Goal: Transaction & Acquisition: Purchase product/service

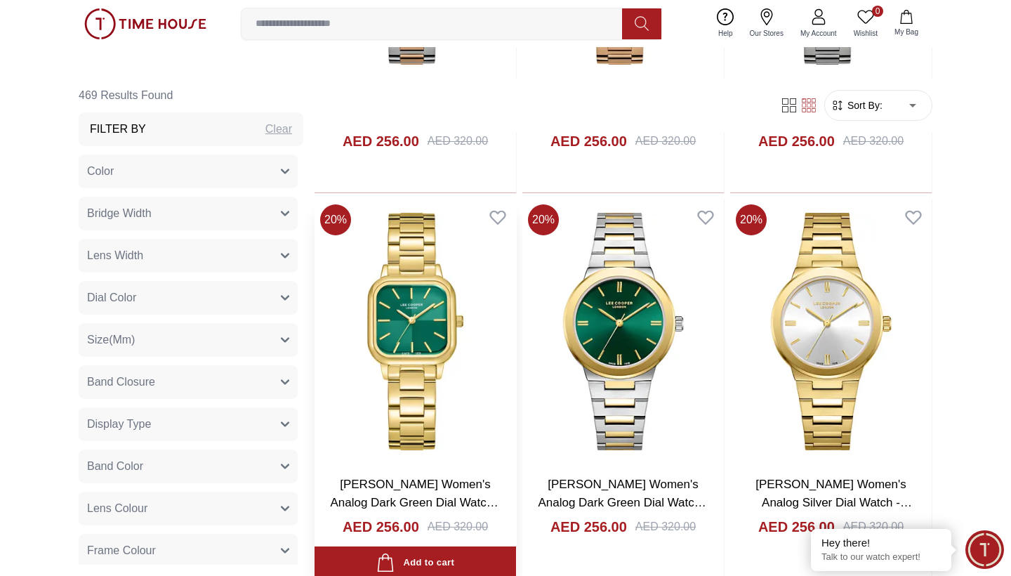
scroll to position [2447, 0]
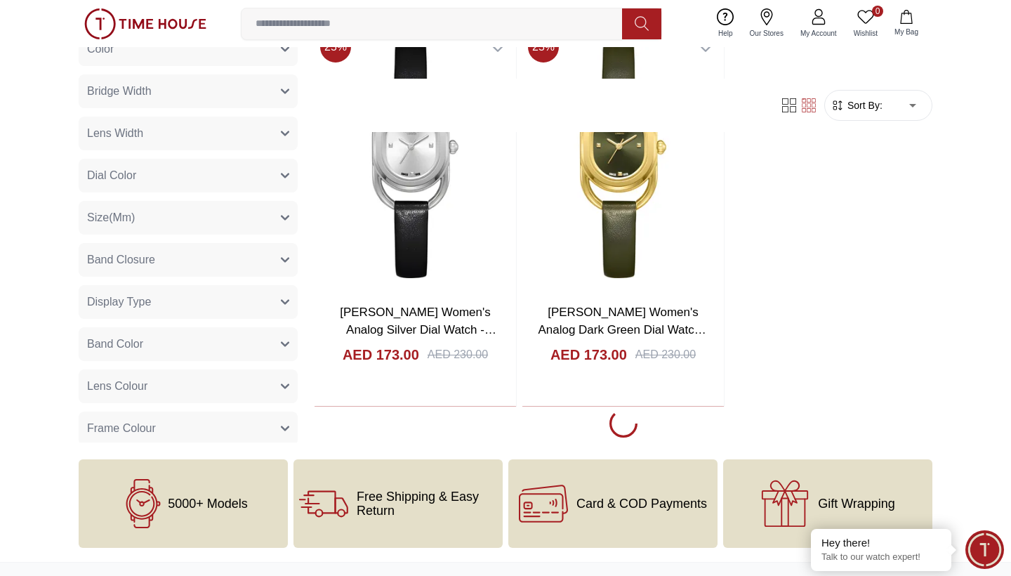
scroll to position [2998, 0]
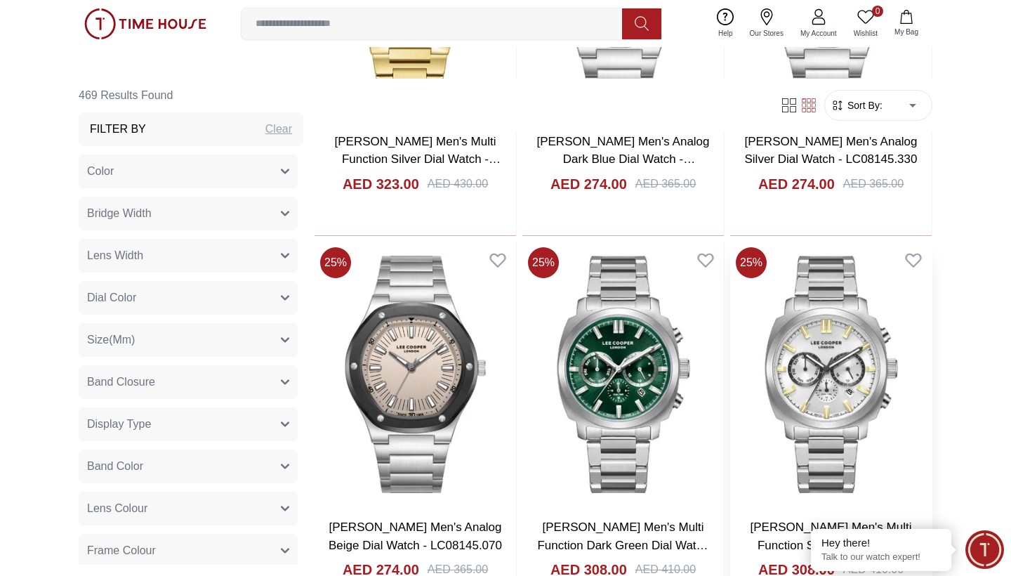
scroll to position [5100, 0]
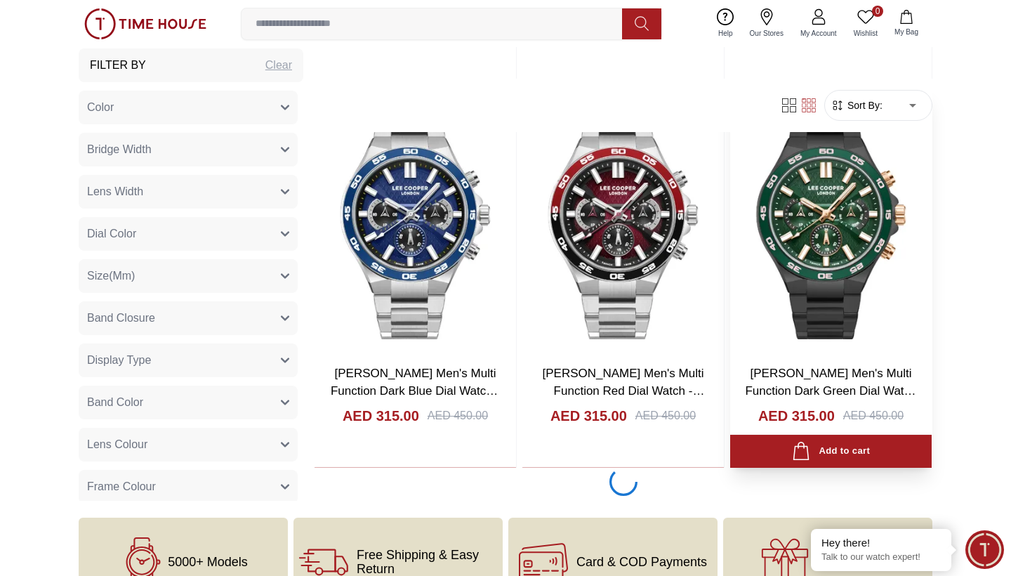
scroll to position [7959, 0]
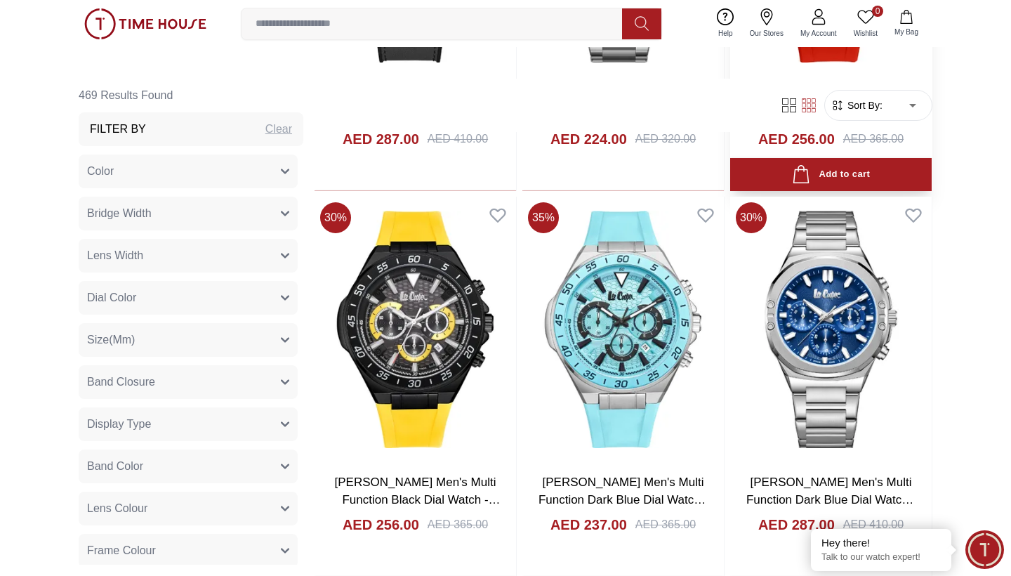
scroll to position [9064, 0]
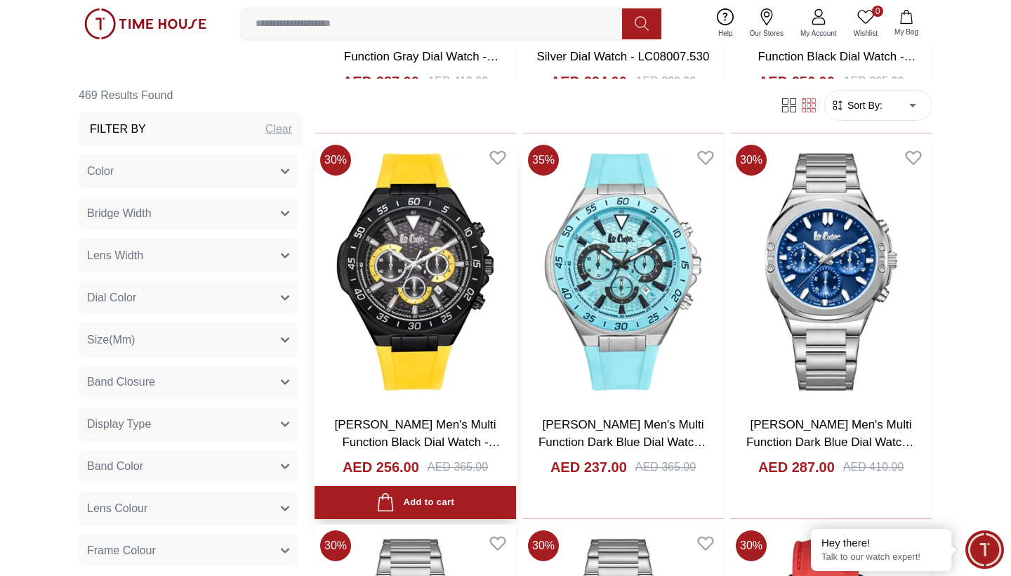
click at [433, 271] on img at bounding box center [416, 271] width 202 height 265
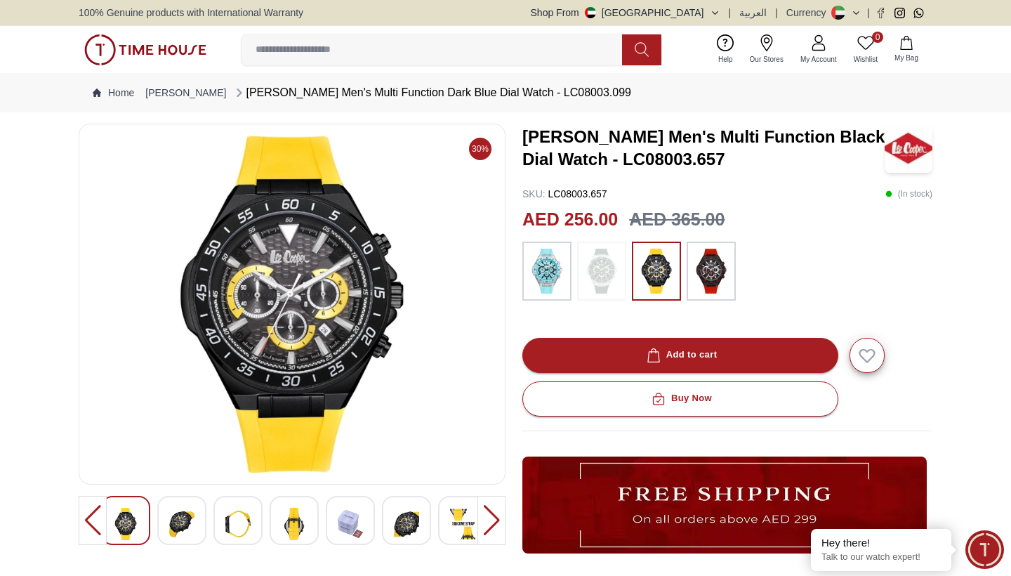
click at [490, 520] on div at bounding box center [492, 520] width 28 height 49
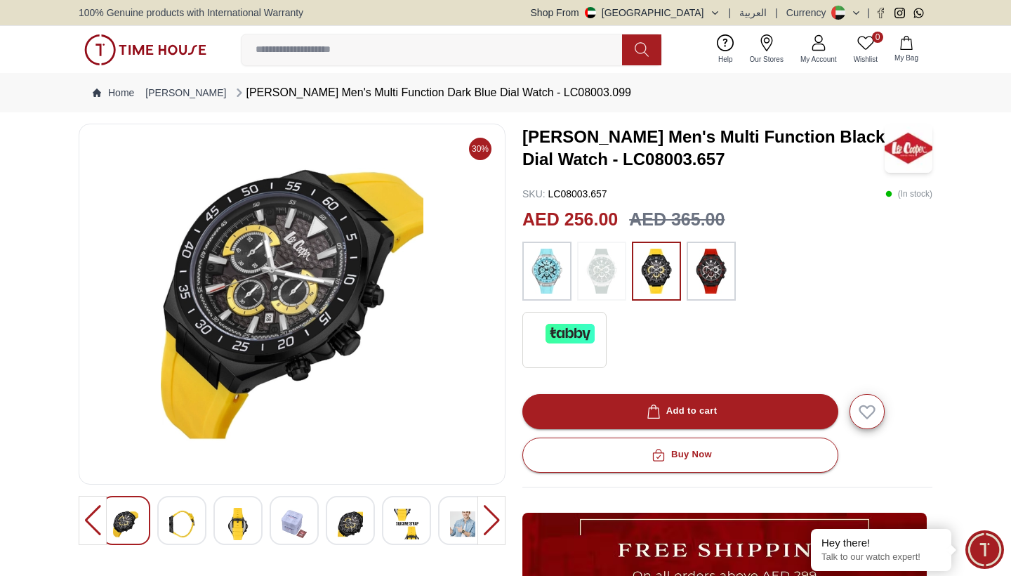
click at [490, 520] on div at bounding box center [492, 520] width 28 height 49
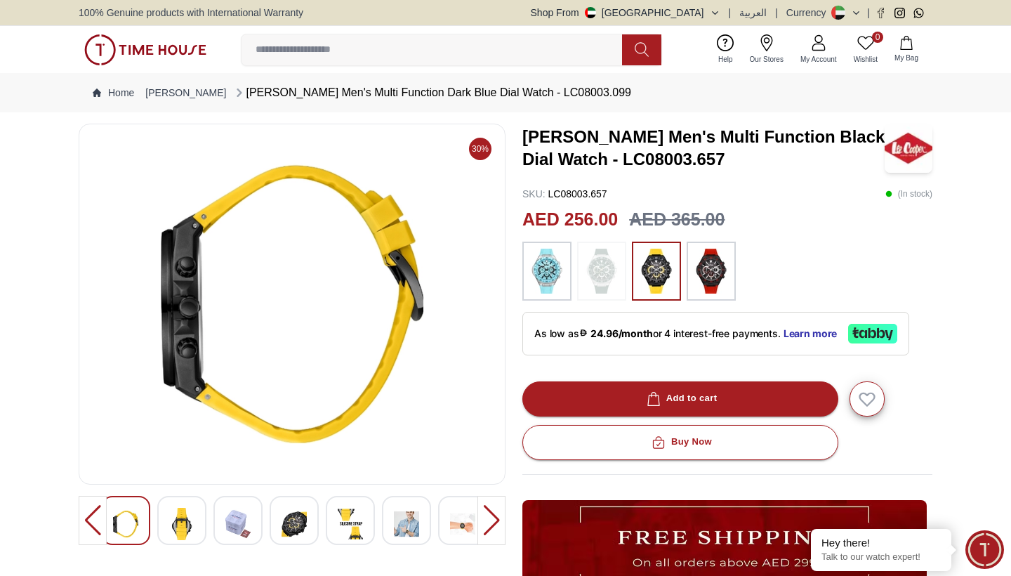
click at [490, 520] on div at bounding box center [492, 520] width 28 height 49
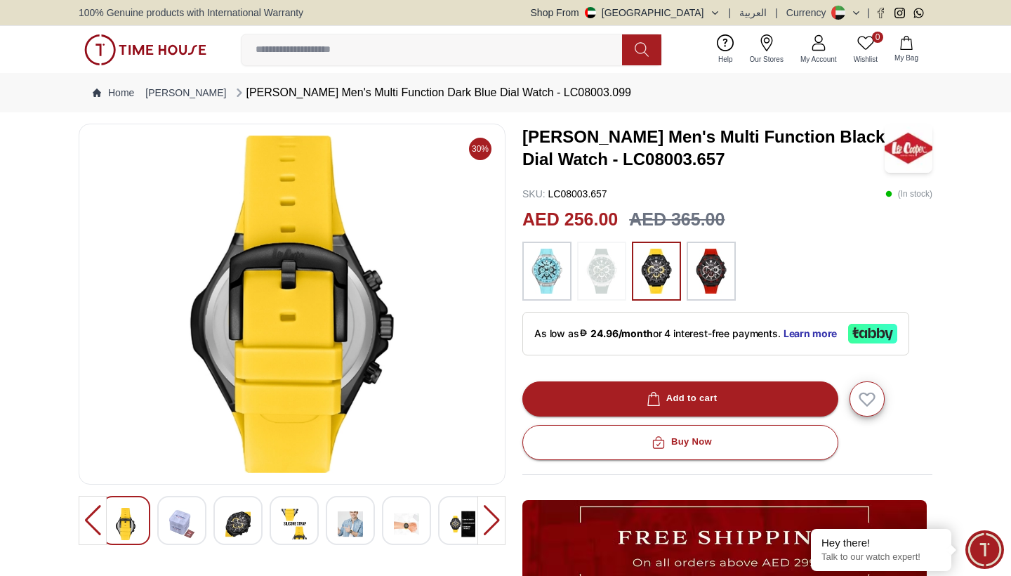
click at [490, 520] on div at bounding box center [492, 520] width 28 height 49
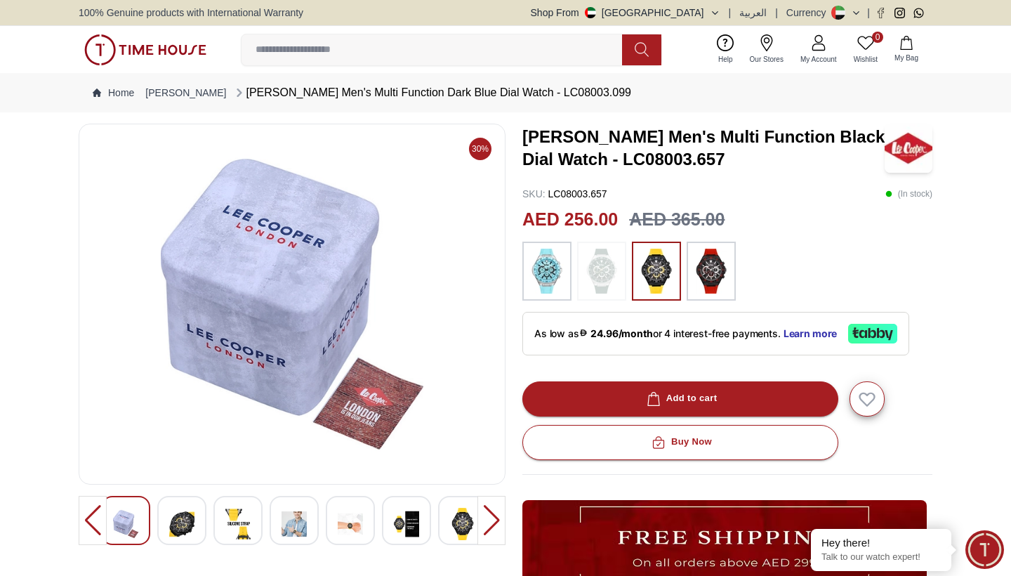
click at [490, 519] on div at bounding box center [492, 520] width 28 height 49
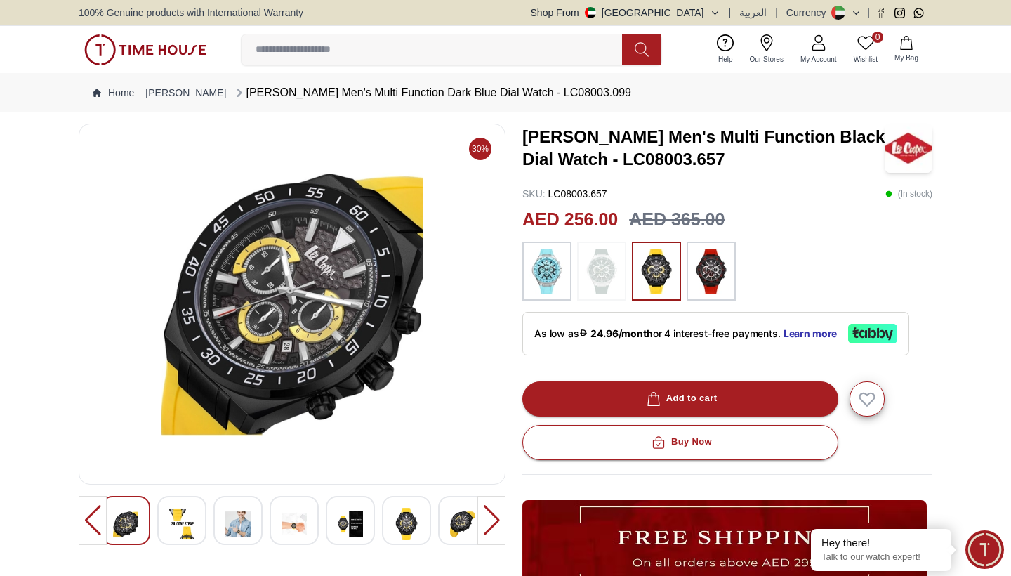
click at [490, 519] on div at bounding box center [492, 520] width 28 height 49
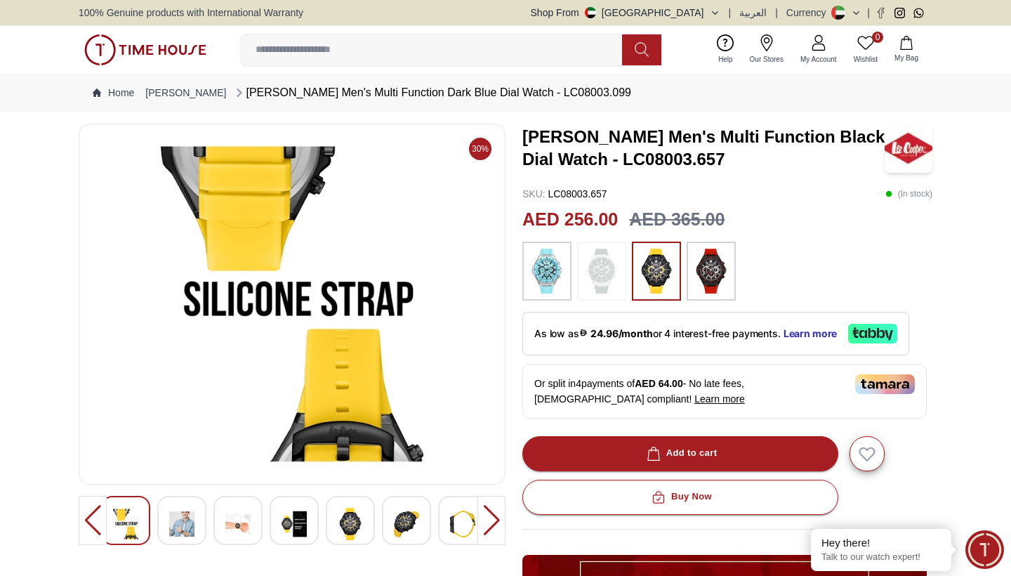
click at [490, 519] on div at bounding box center [492, 520] width 28 height 49
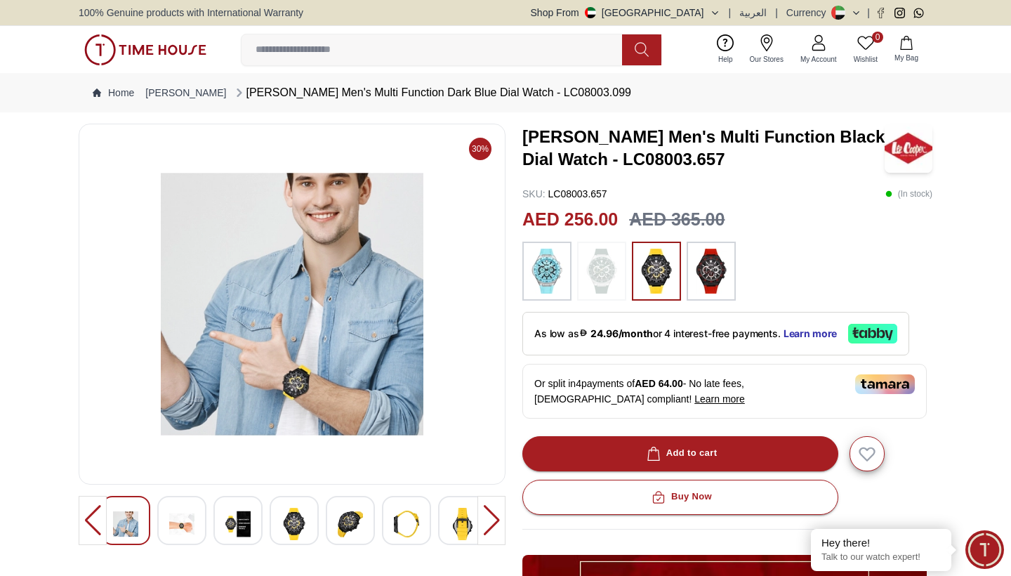
click at [490, 519] on div at bounding box center [492, 520] width 28 height 49
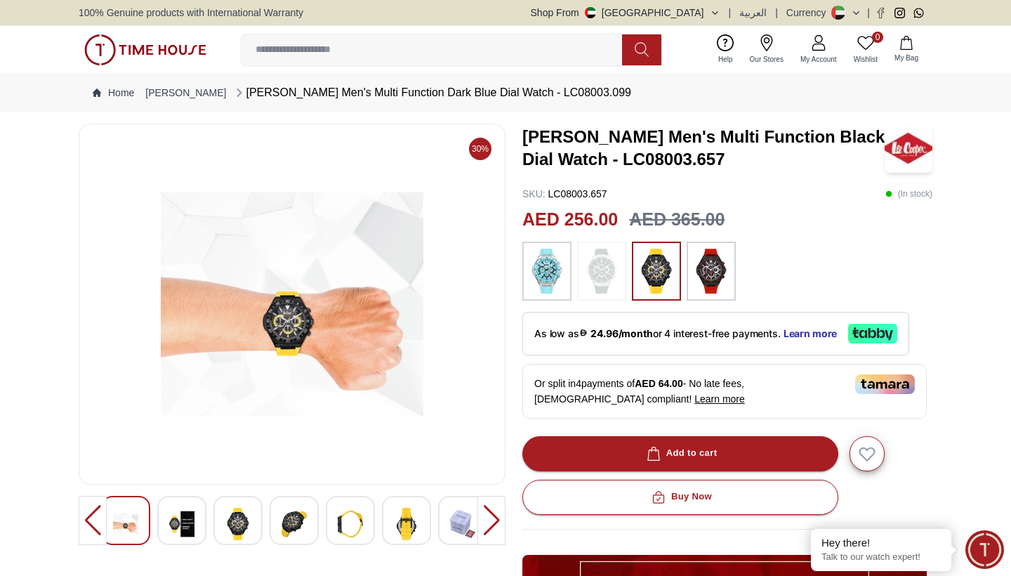
click at [491, 519] on div at bounding box center [492, 520] width 28 height 49
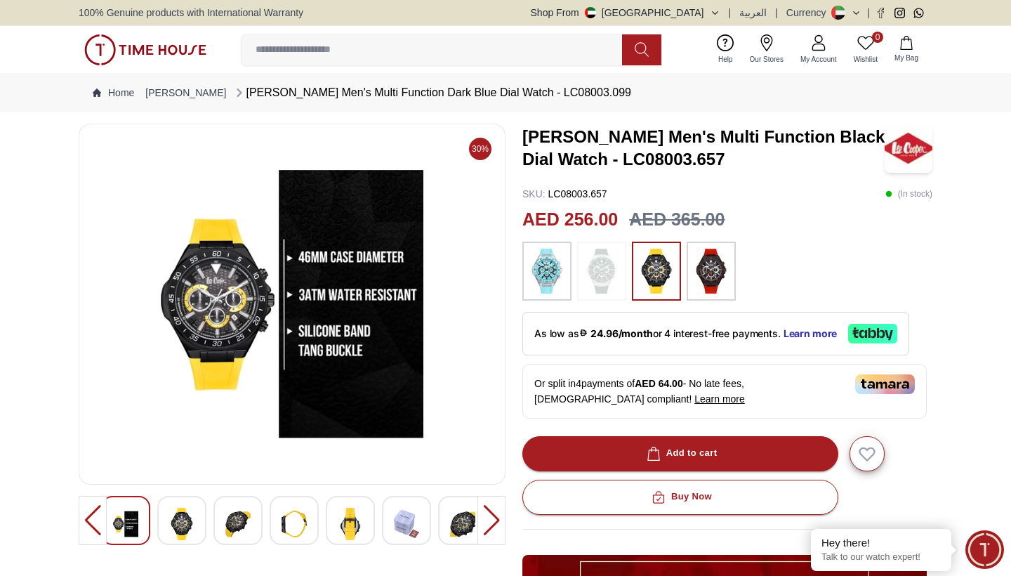
click at [491, 519] on div at bounding box center [492, 520] width 28 height 49
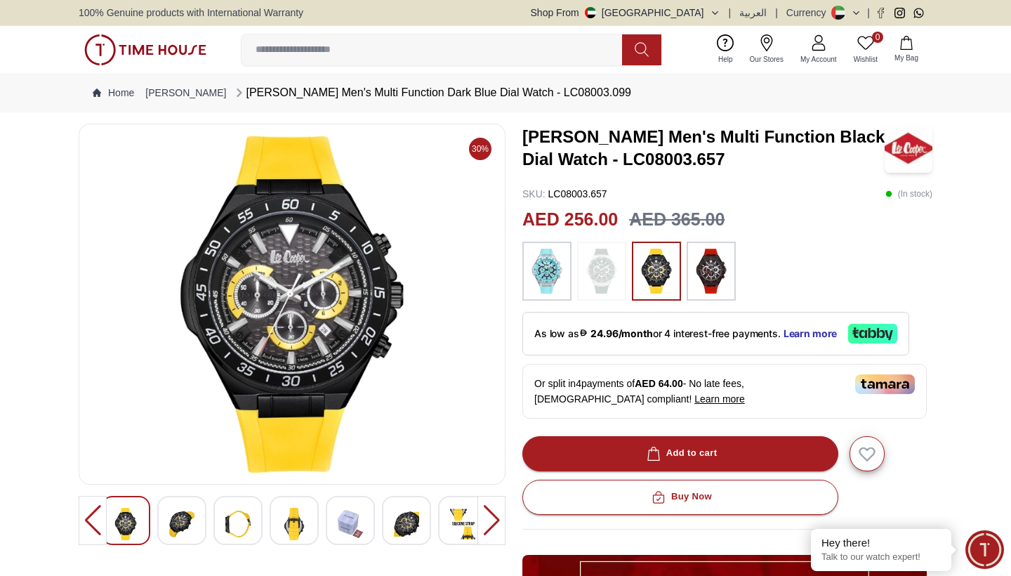
click at [491, 519] on div at bounding box center [492, 520] width 28 height 49
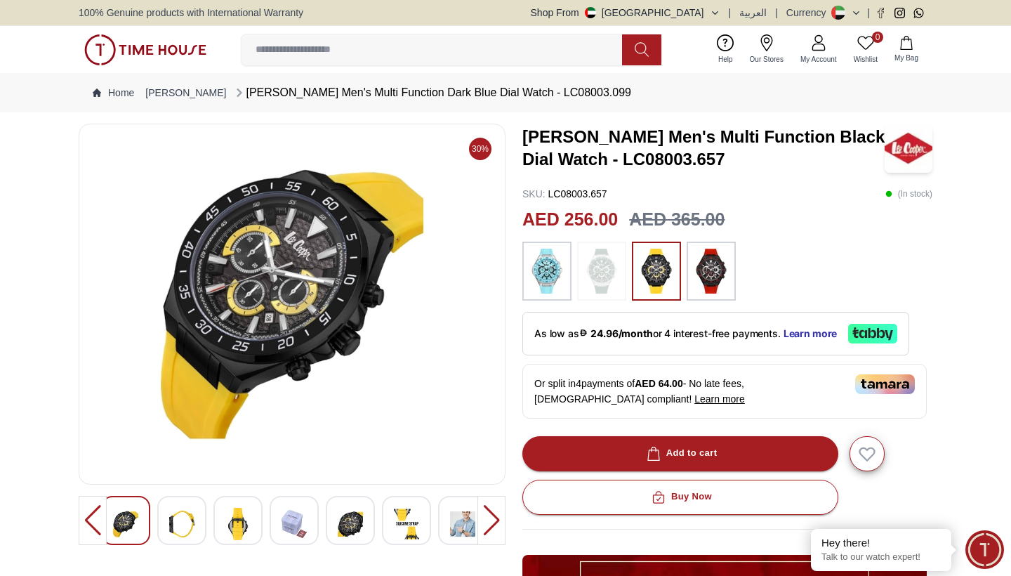
click at [491, 519] on div at bounding box center [492, 520] width 28 height 49
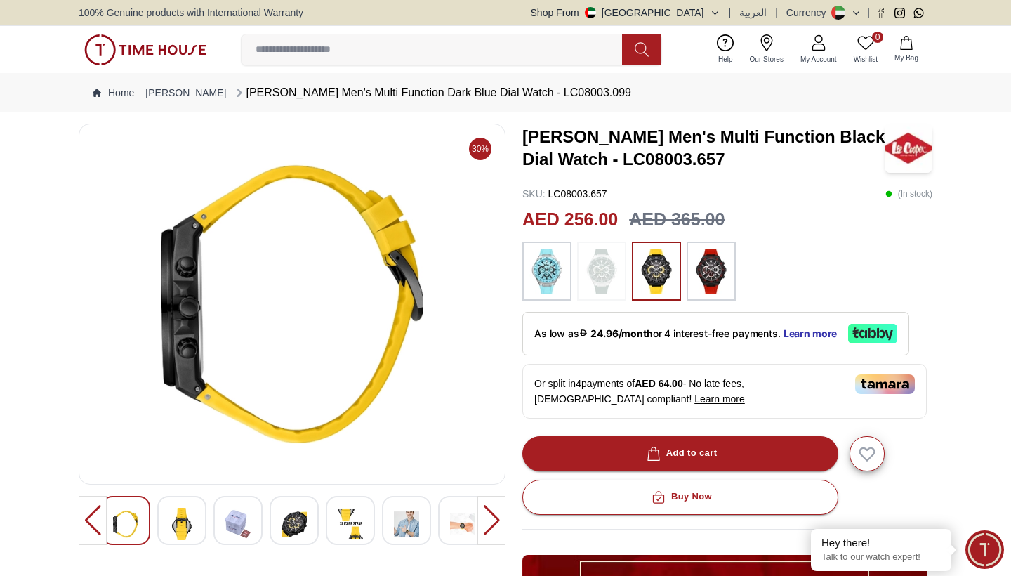
click at [491, 519] on div at bounding box center [492, 520] width 28 height 49
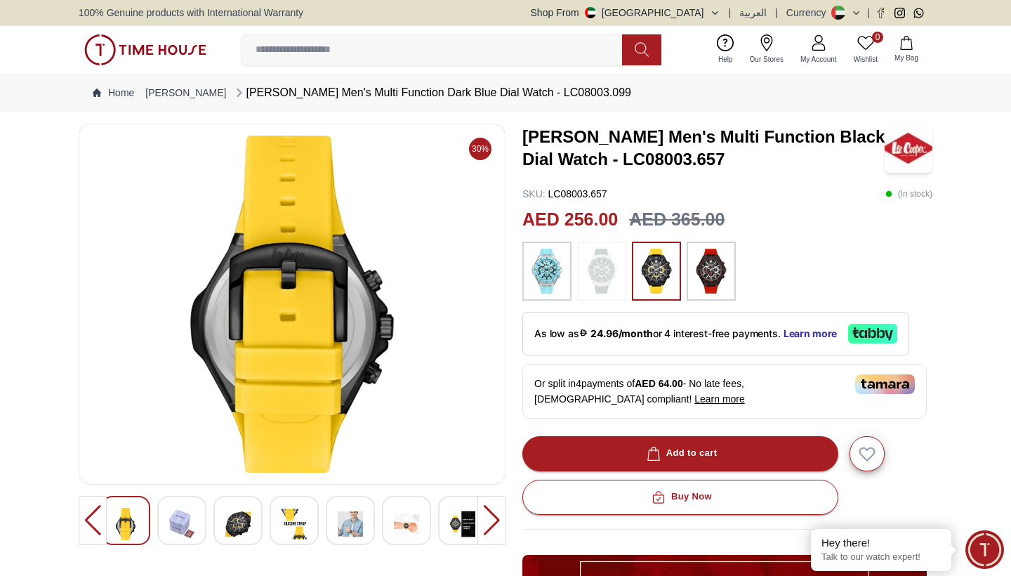
click at [491, 518] on div at bounding box center [492, 520] width 28 height 49
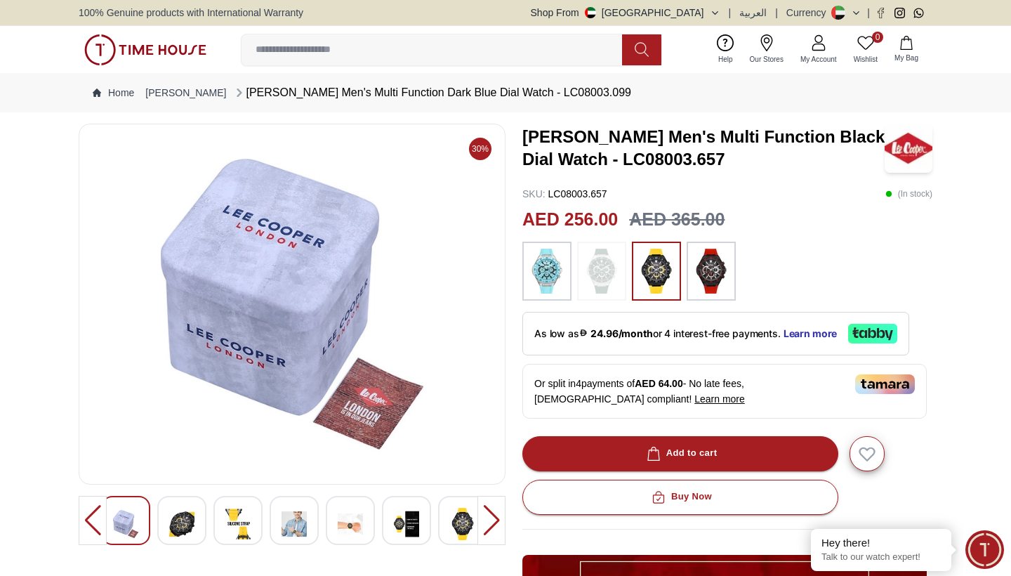
click at [491, 518] on div at bounding box center [492, 520] width 28 height 49
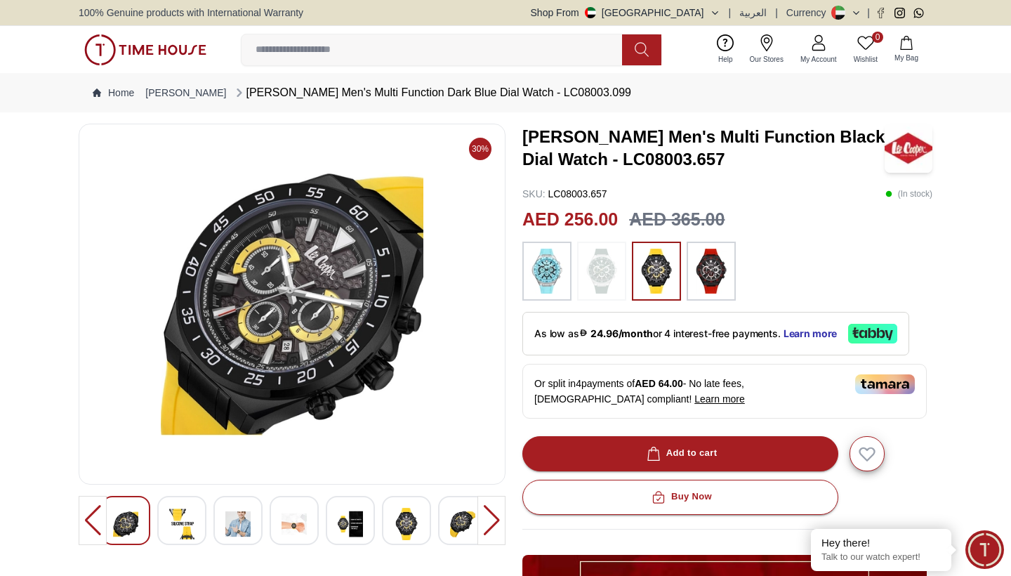
click at [491, 518] on div at bounding box center [492, 520] width 28 height 49
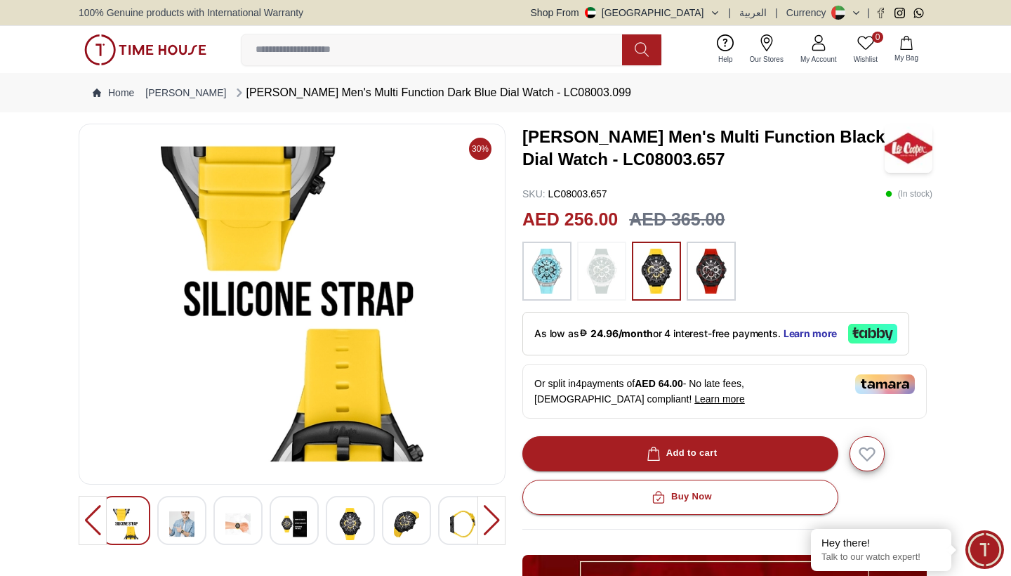
click at [492, 520] on div at bounding box center [492, 520] width 28 height 49
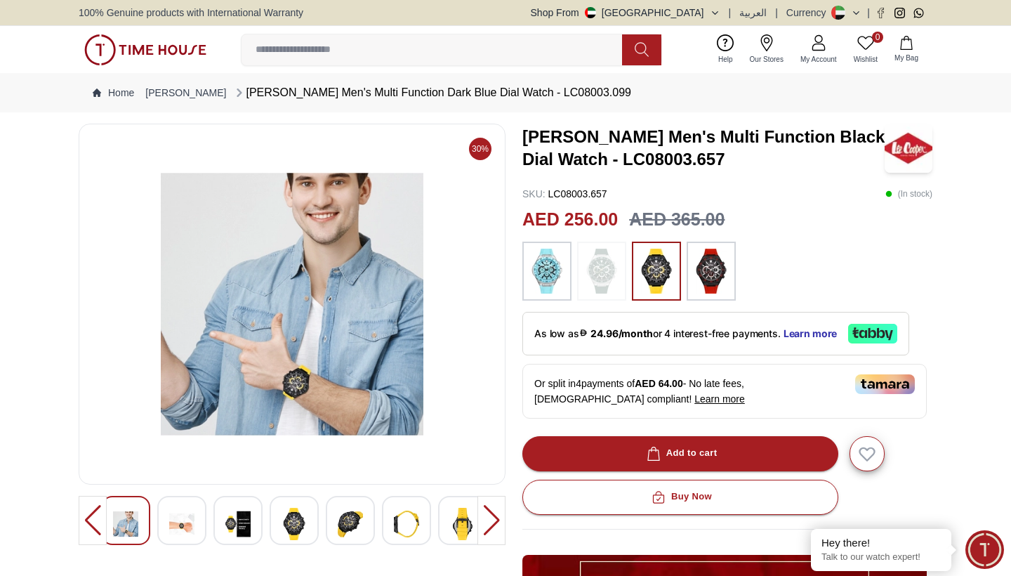
click at [492, 520] on div at bounding box center [492, 520] width 28 height 49
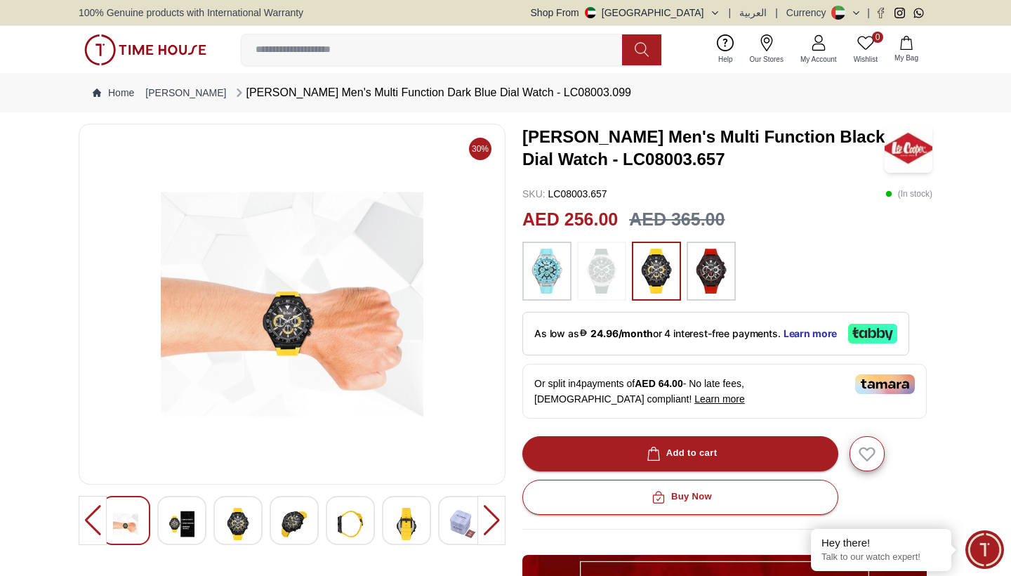
click at [492, 520] on div at bounding box center [492, 520] width 28 height 49
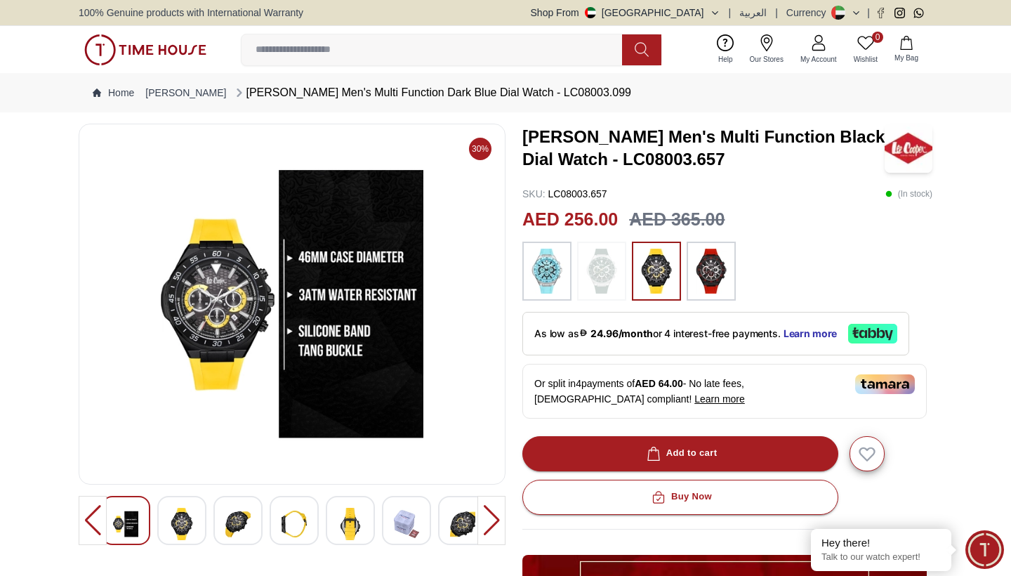
click at [492, 520] on div at bounding box center [492, 520] width 28 height 49
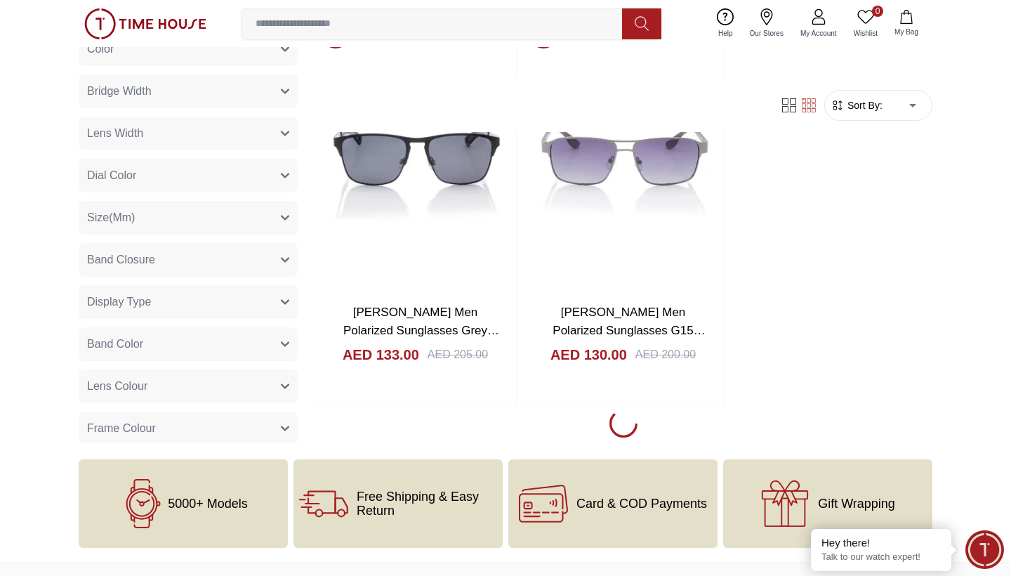
scroll to position [10742, 0]
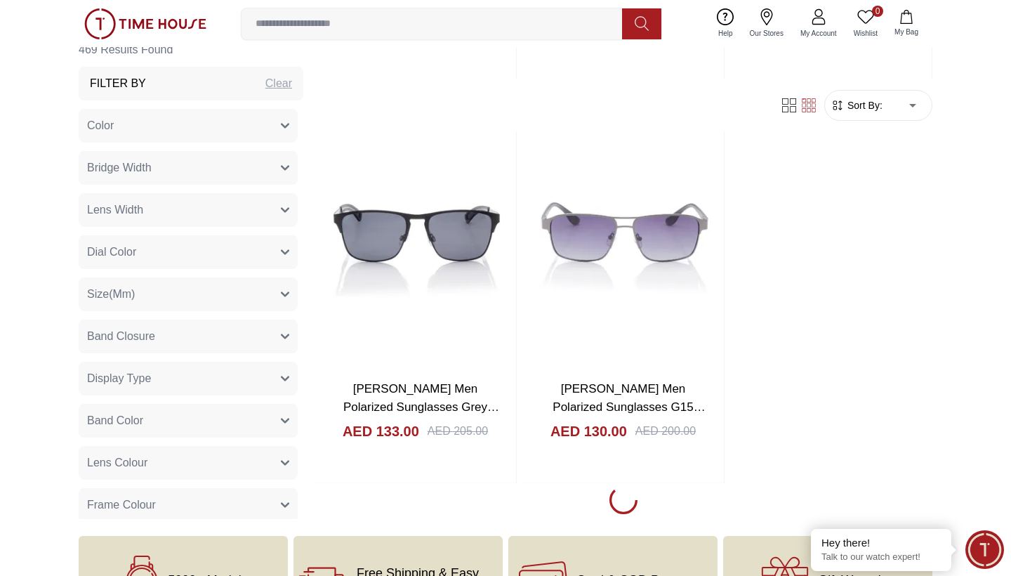
scroll to position [10670, 0]
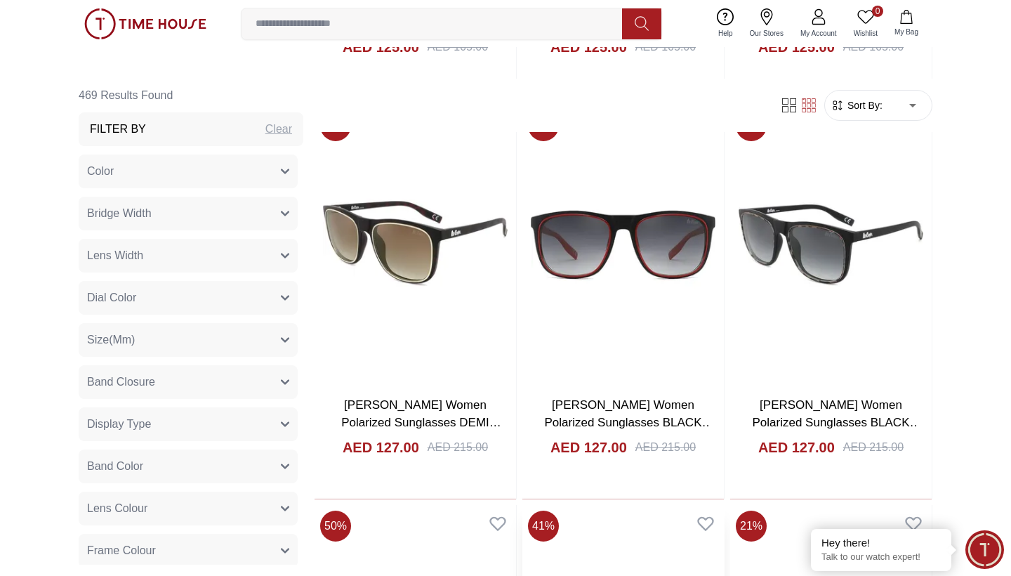
scroll to position [15476, 1]
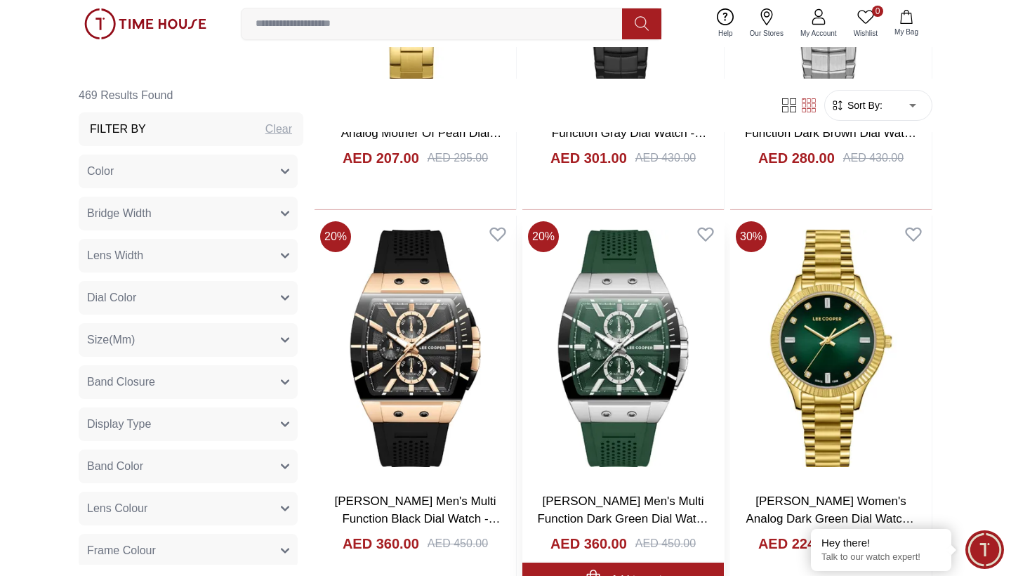
scroll to position [23094, 0]
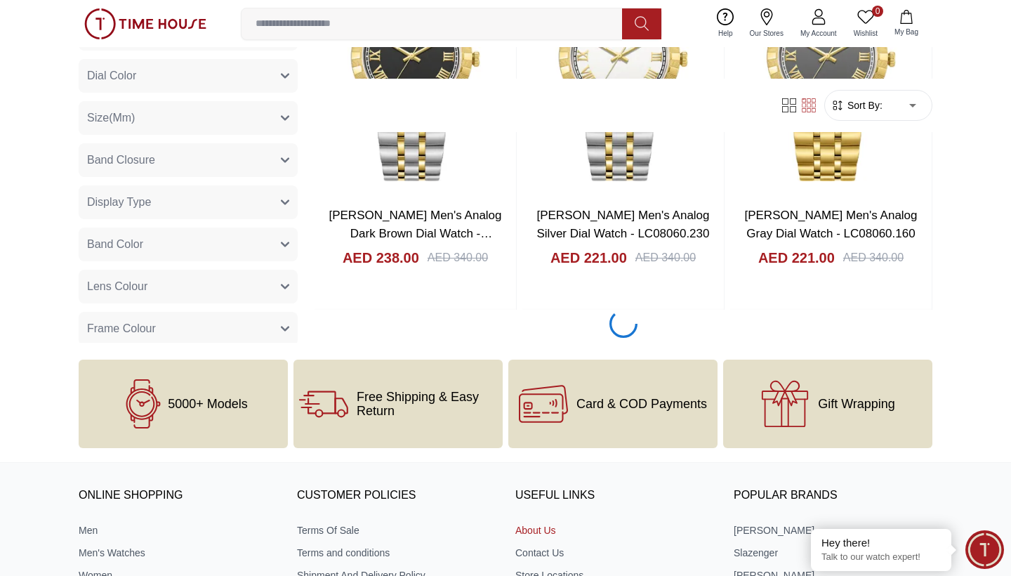
scroll to position [23762, 0]
